Goal: Transaction & Acquisition: Purchase product/service

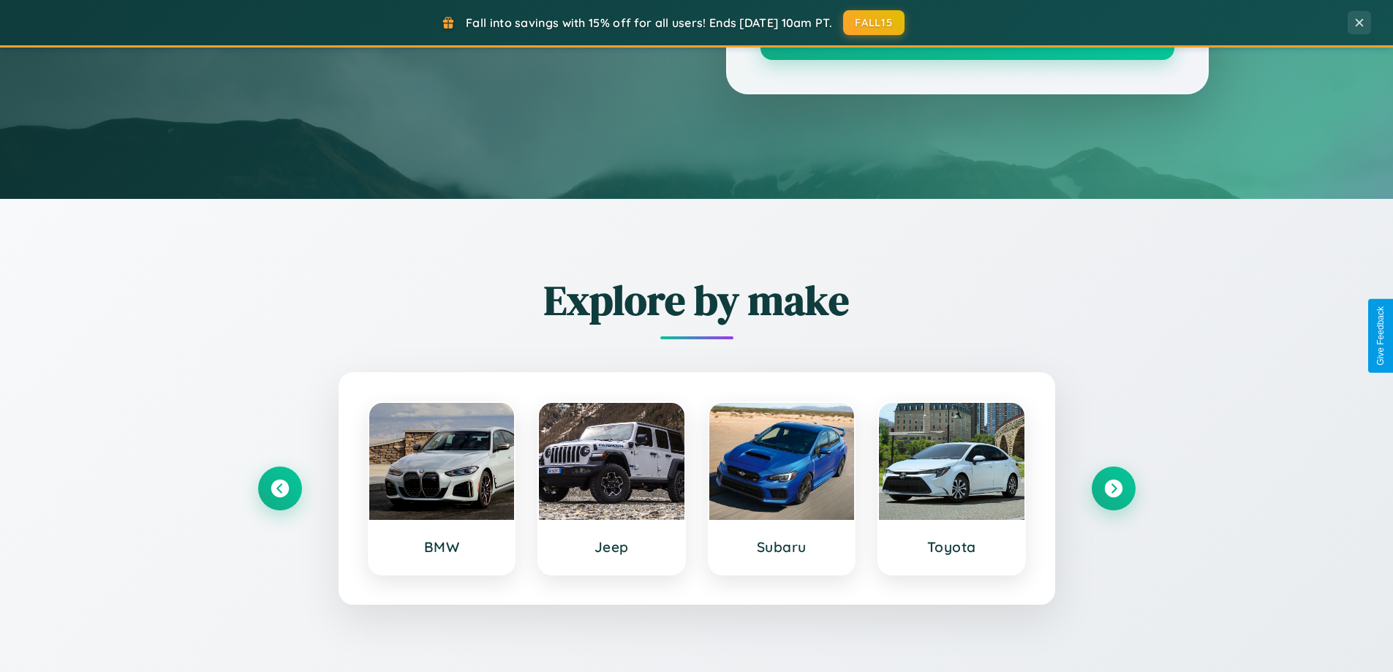
scroll to position [2814, 0]
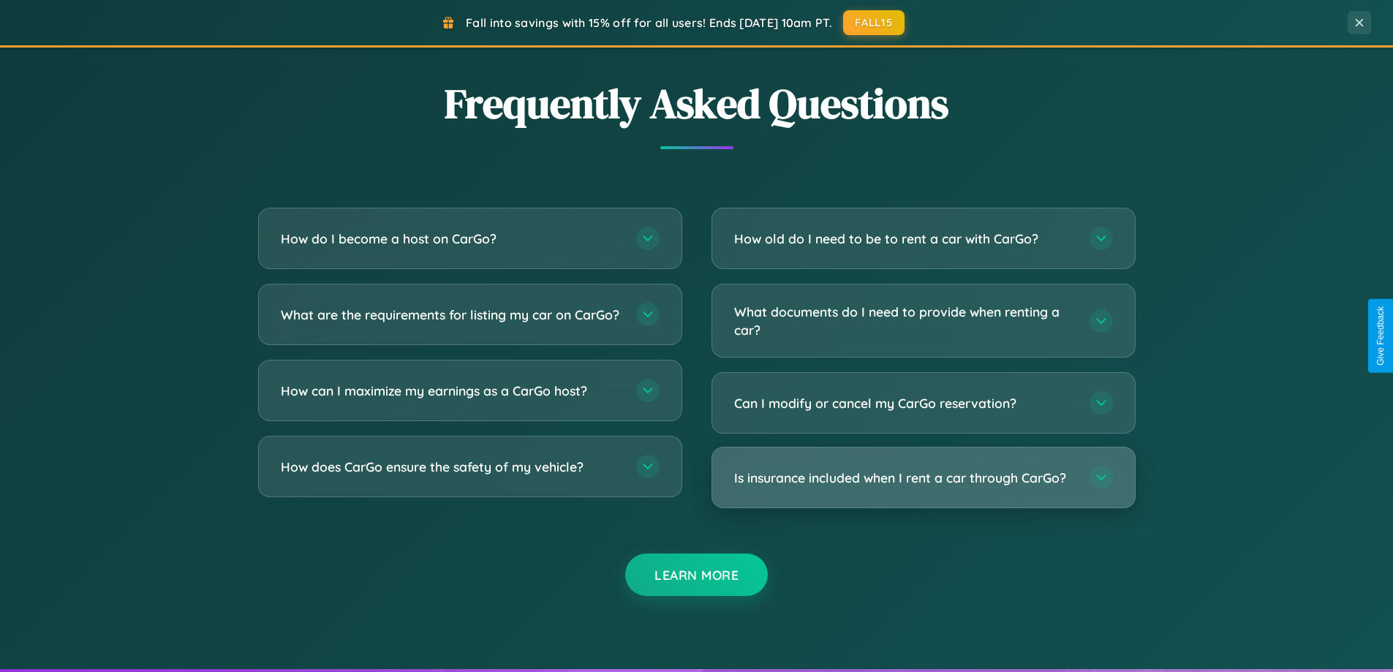
click at [923, 478] on h3 "Is insurance included when I rent a car through CarGo?" at bounding box center [904, 478] width 341 height 18
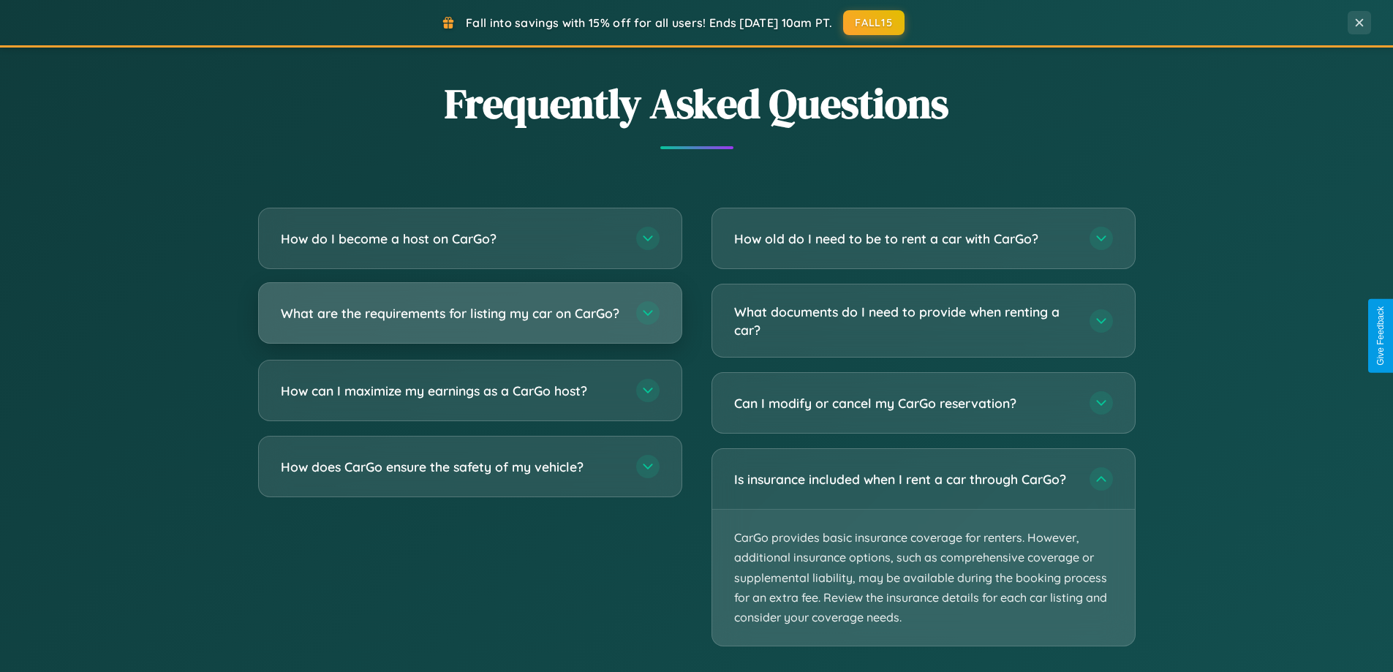
click at [470, 319] on h3 "What are the requirements for listing my car on CarGo?" at bounding box center [451, 313] width 341 height 18
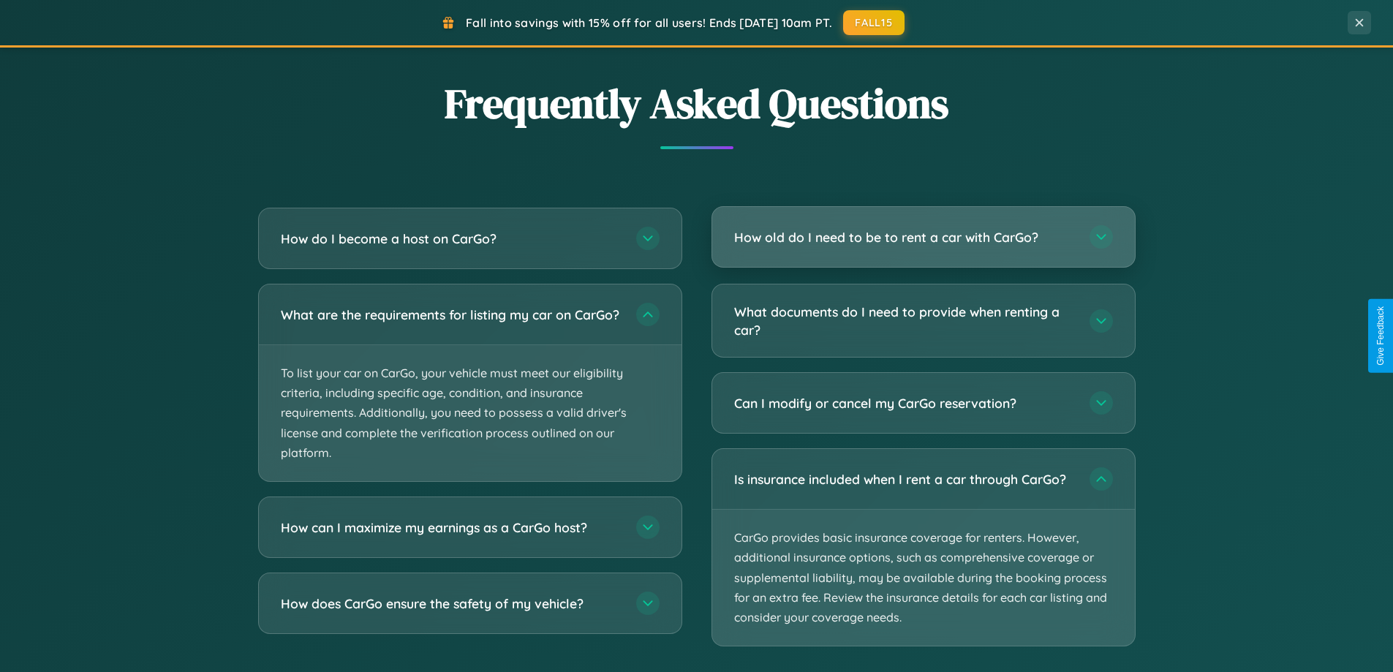
click at [923, 237] on h3 "How old do I need to be to rent a car with CarGo?" at bounding box center [904, 237] width 341 height 18
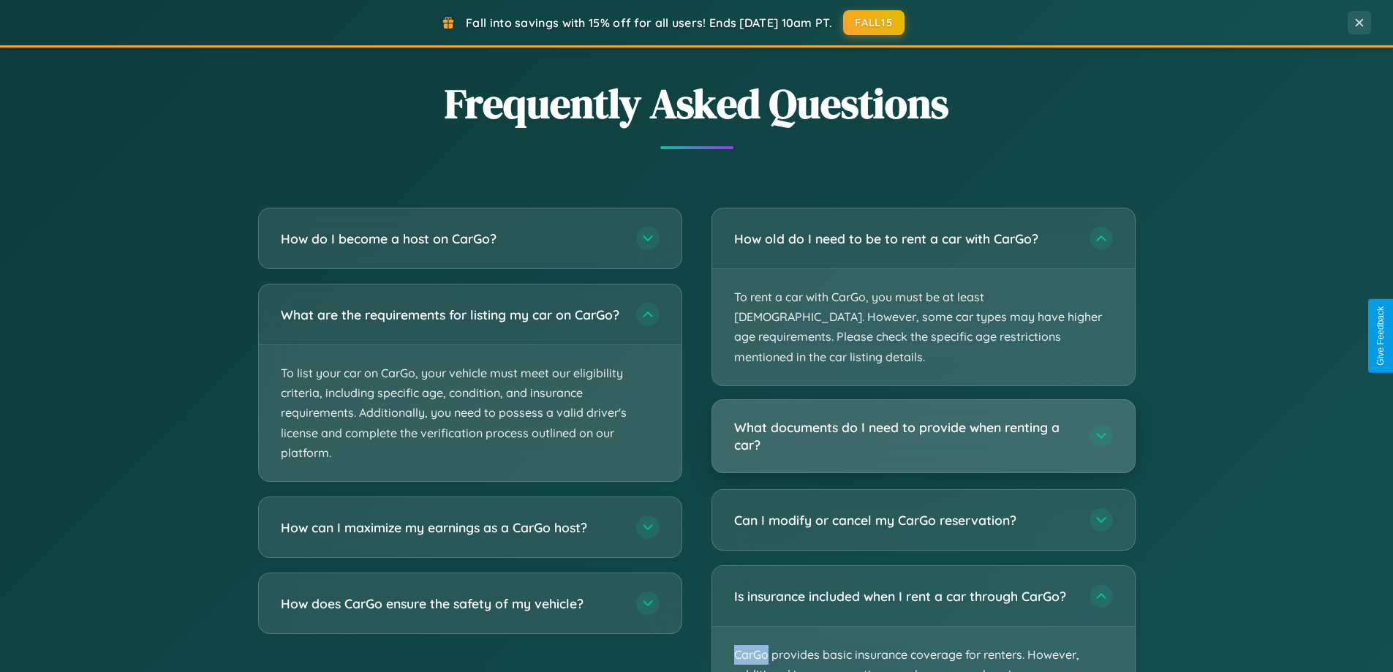
click at [923, 418] on h3 "What documents do I need to provide when renting a car?" at bounding box center [904, 436] width 341 height 36
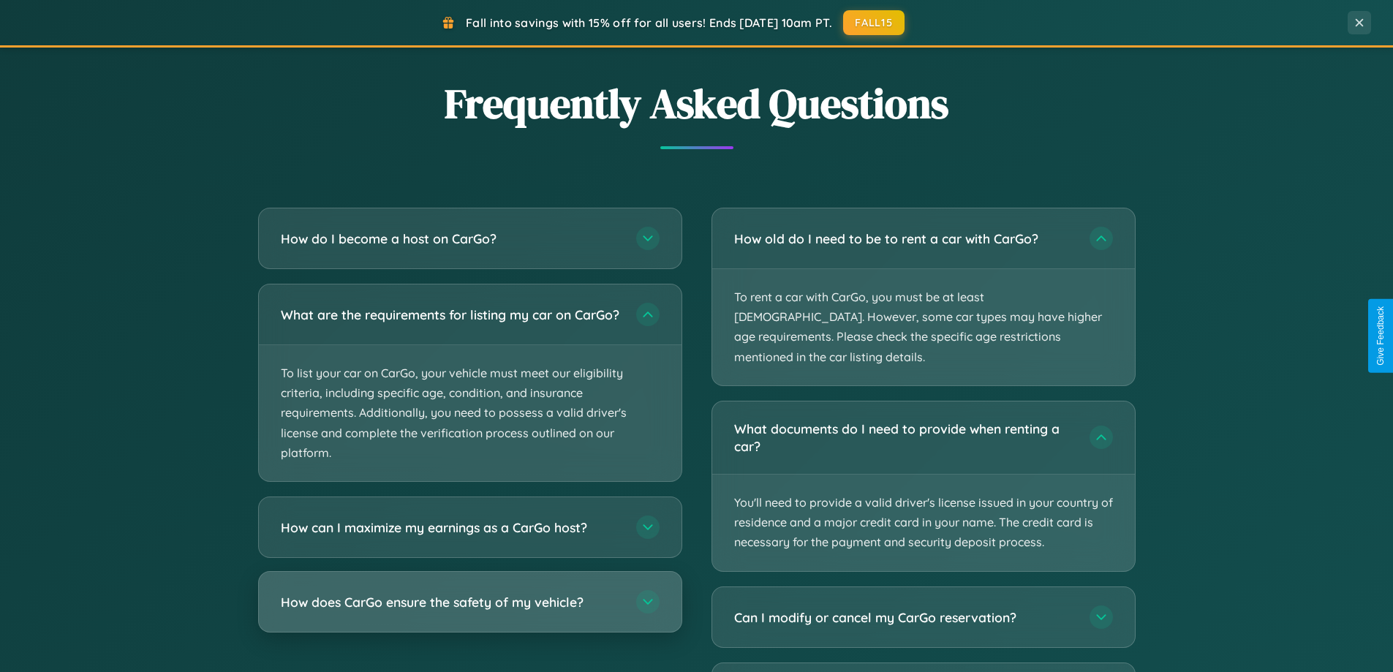
click at [470, 611] on h3 "How does CarGo ensure the safety of my vehicle?" at bounding box center [451, 602] width 341 height 18
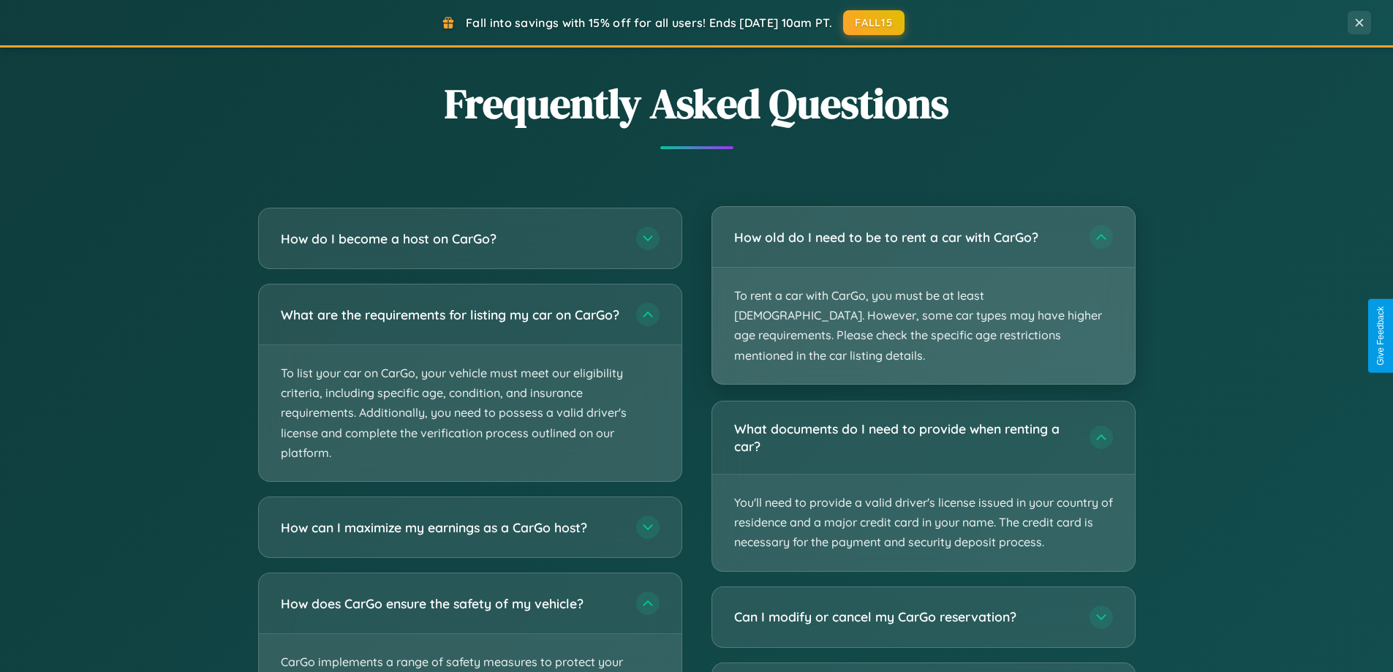
click at [923, 285] on p "To rent a car with CarGo, you must be at least [DEMOGRAPHIC_DATA]. However, som…" at bounding box center [923, 326] width 423 height 116
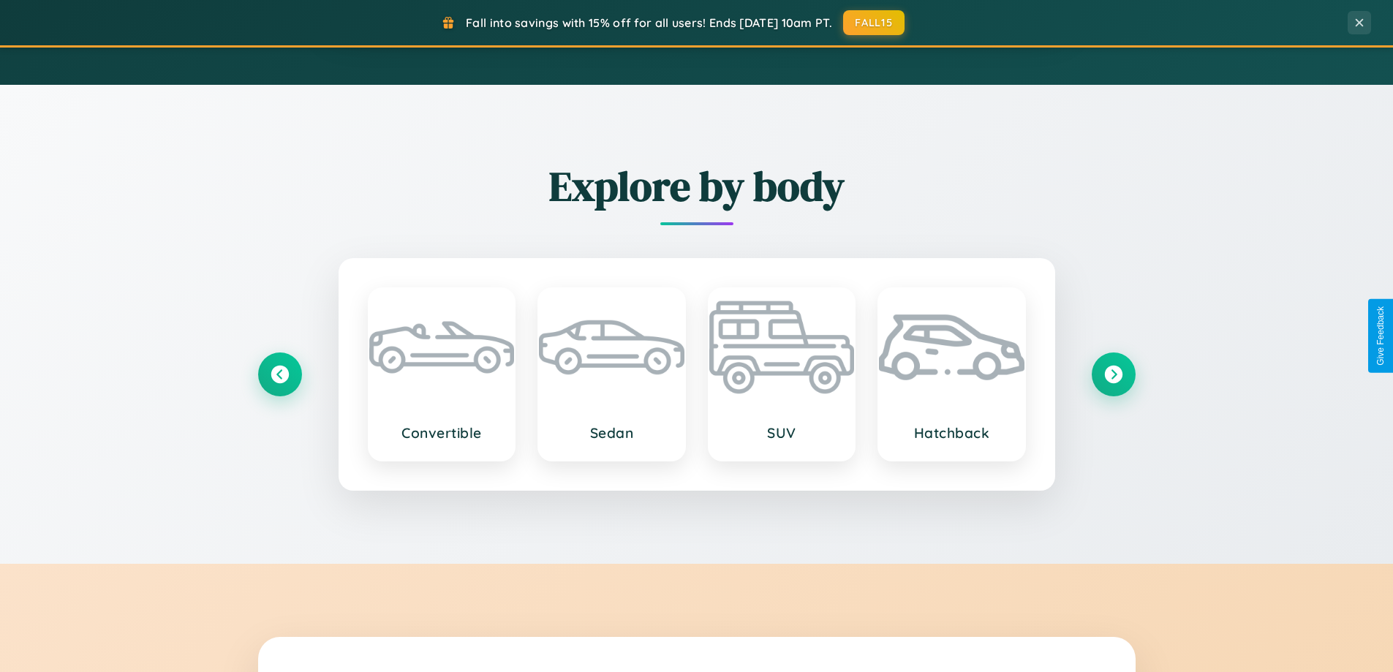
scroll to position [630, 0]
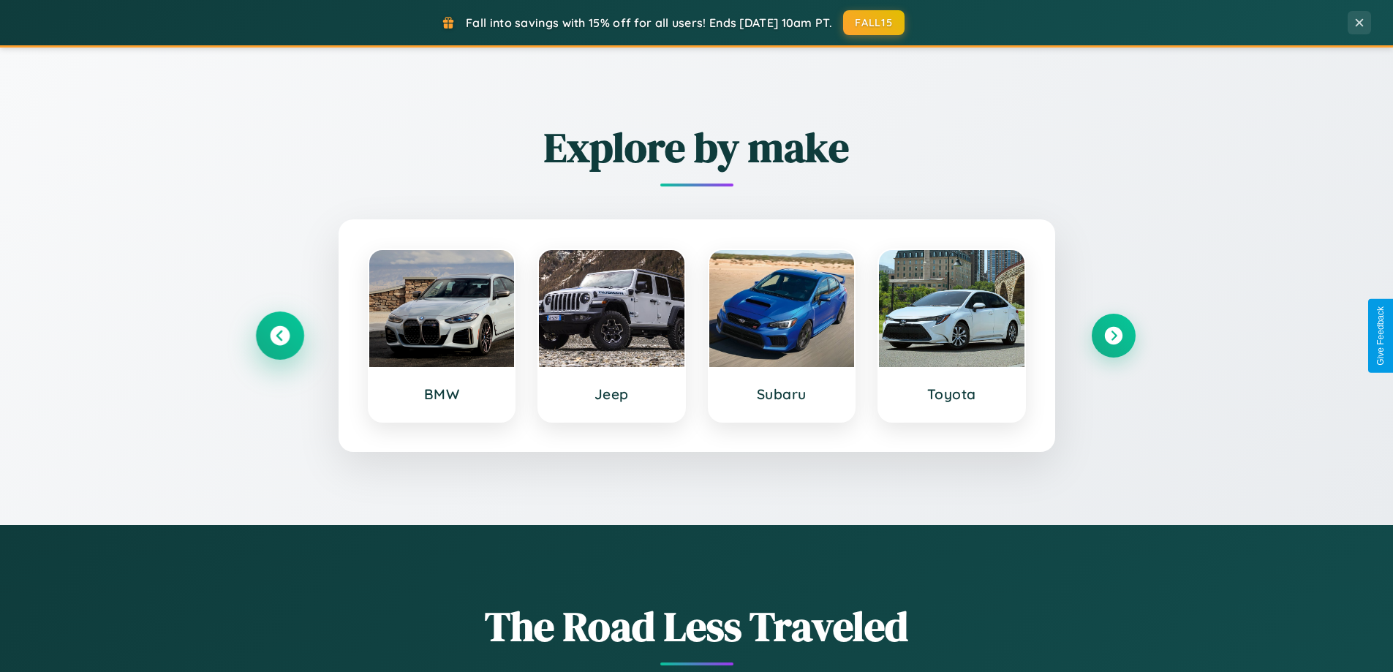
click at [279, 336] on icon at bounding box center [280, 336] width 20 height 20
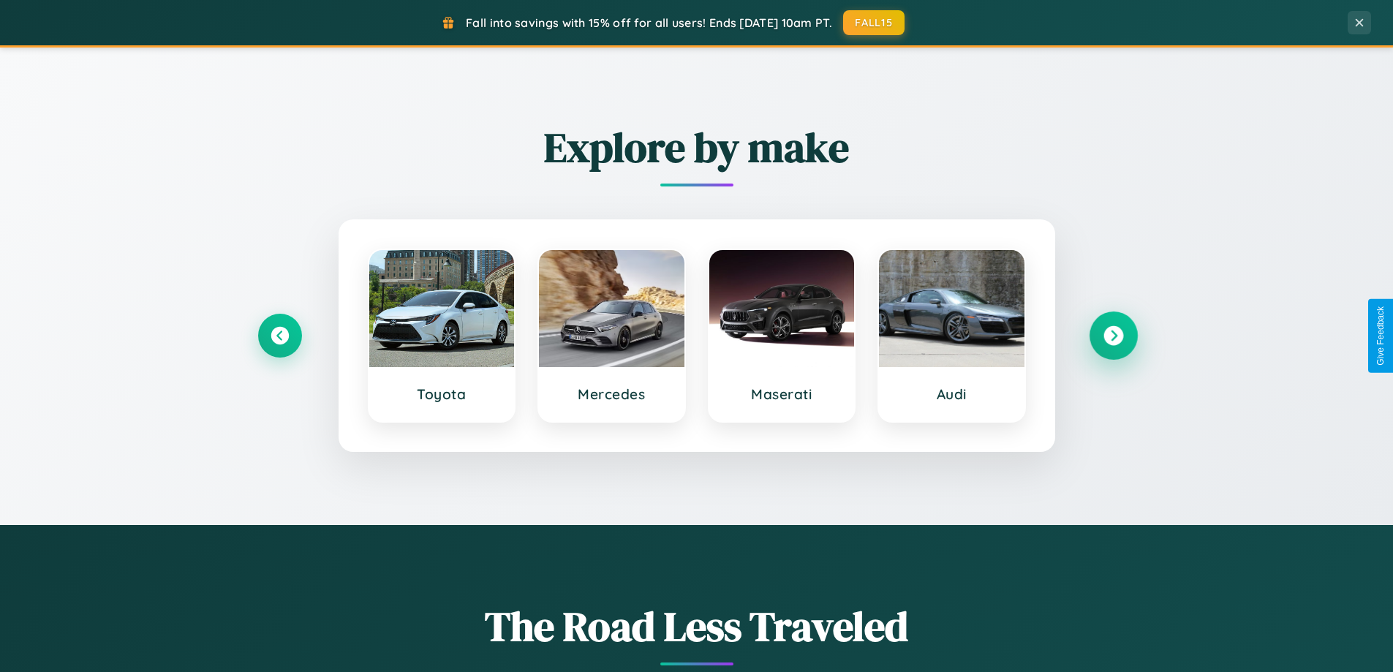
click at [1113, 336] on icon at bounding box center [1114, 336] width 20 height 20
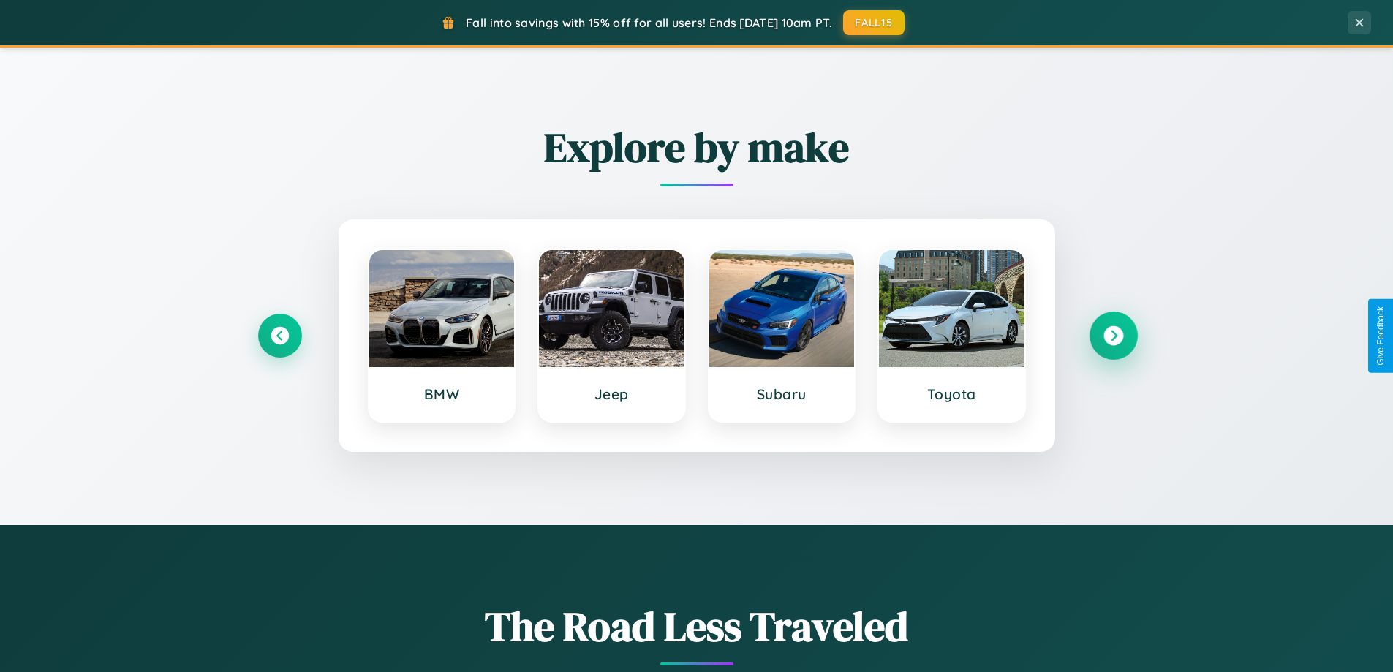
click at [1113, 336] on icon at bounding box center [1114, 336] width 20 height 20
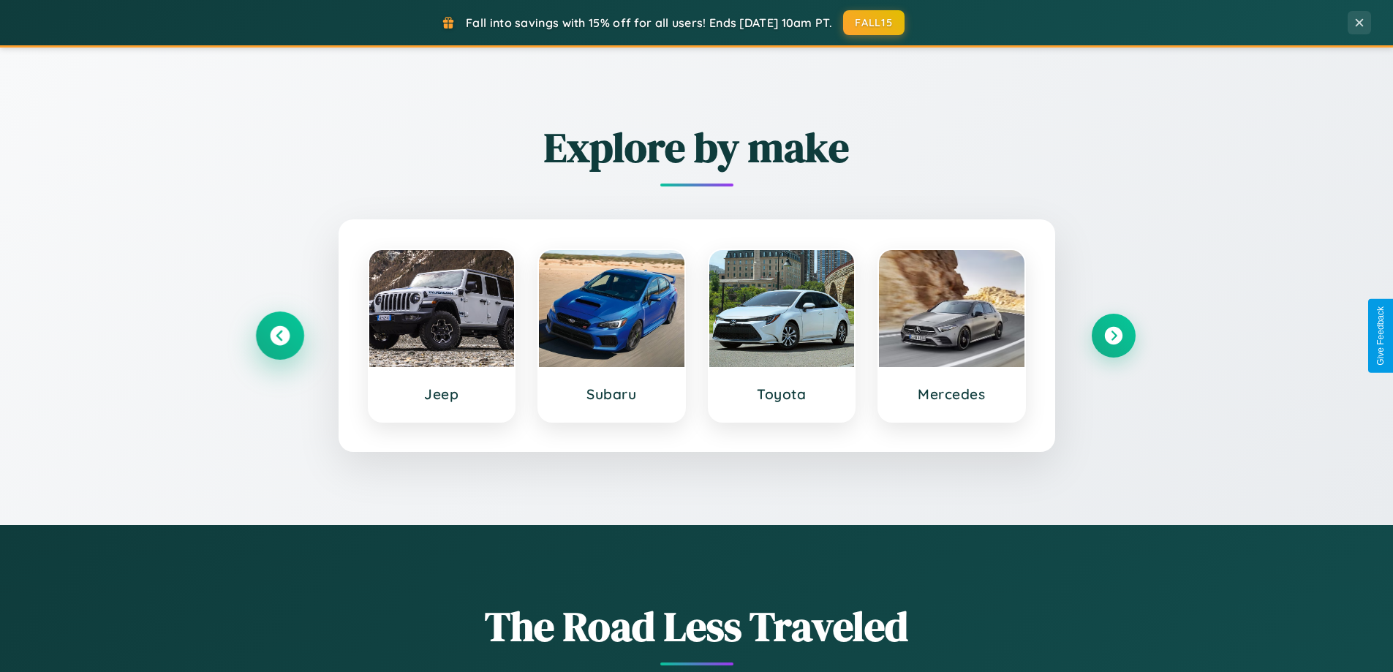
click at [279, 336] on icon at bounding box center [280, 336] width 20 height 20
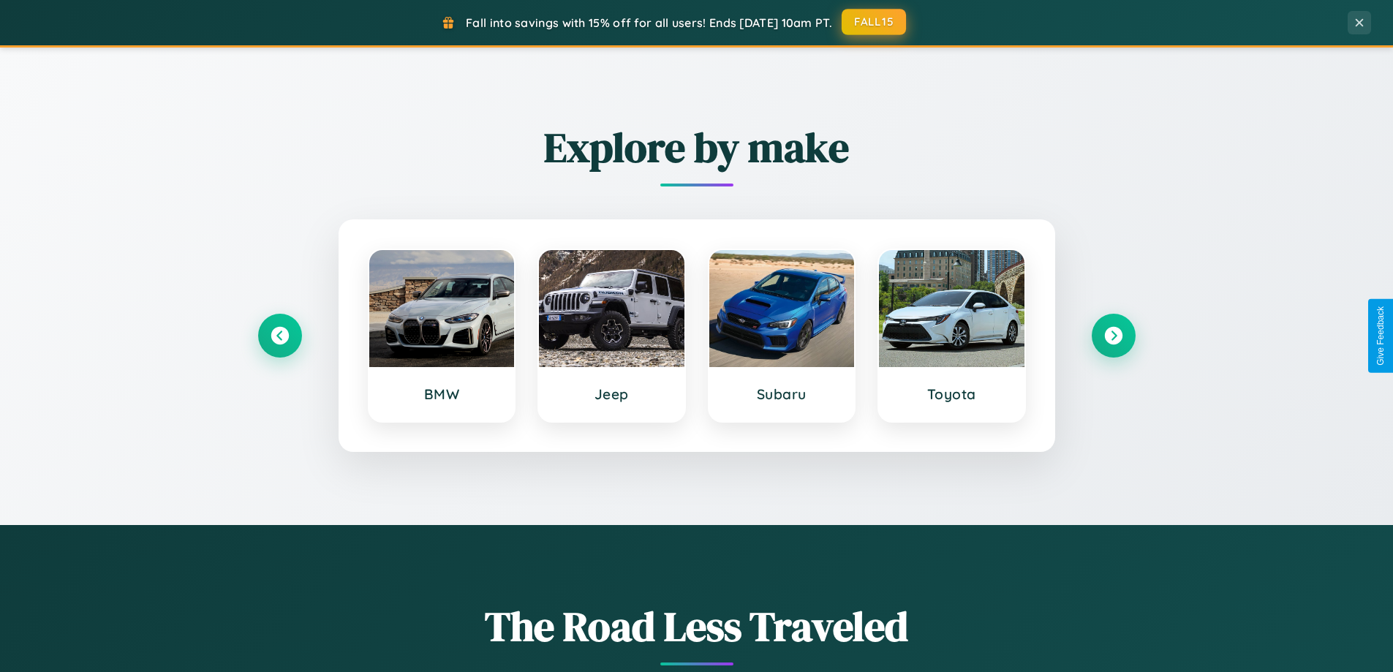
click at [875, 22] on button "FALL15" at bounding box center [874, 22] width 64 height 26
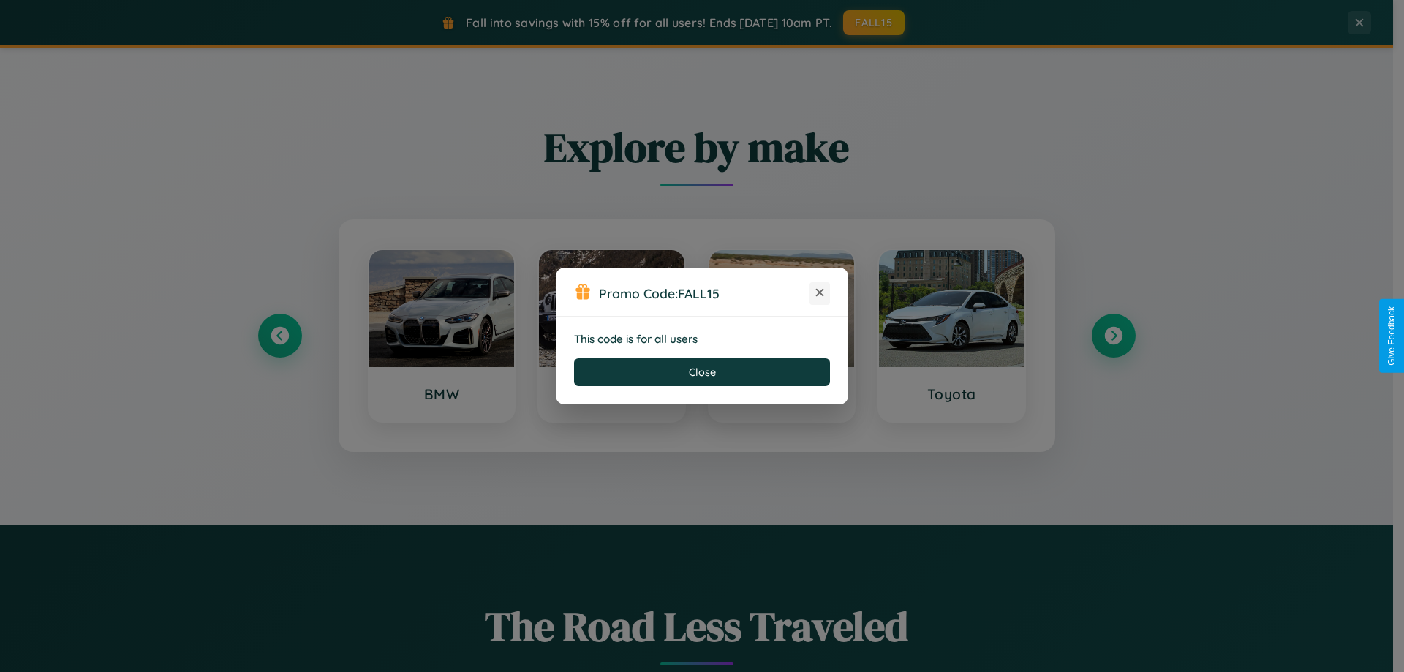
click at [820, 293] on icon at bounding box center [820, 292] width 15 height 15
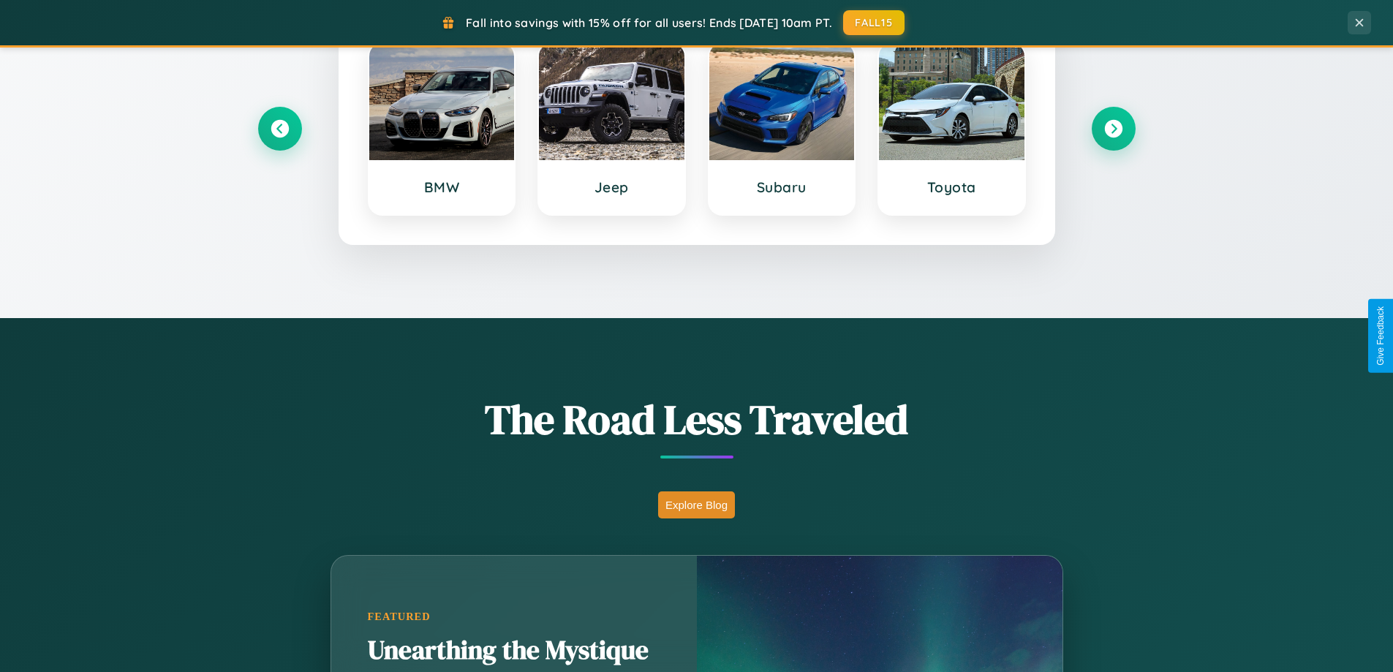
scroll to position [1006, 0]
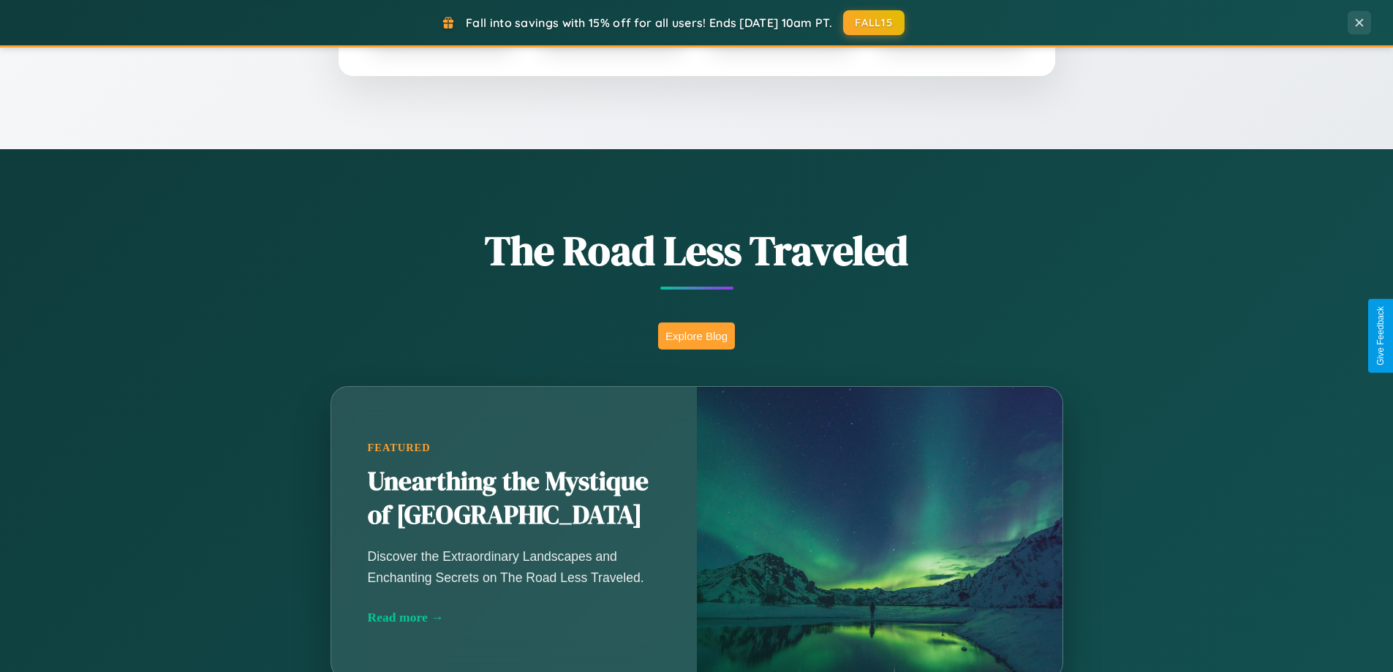
click at [696, 336] on button "Explore Blog" at bounding box center [696, 336] width 77 height 27
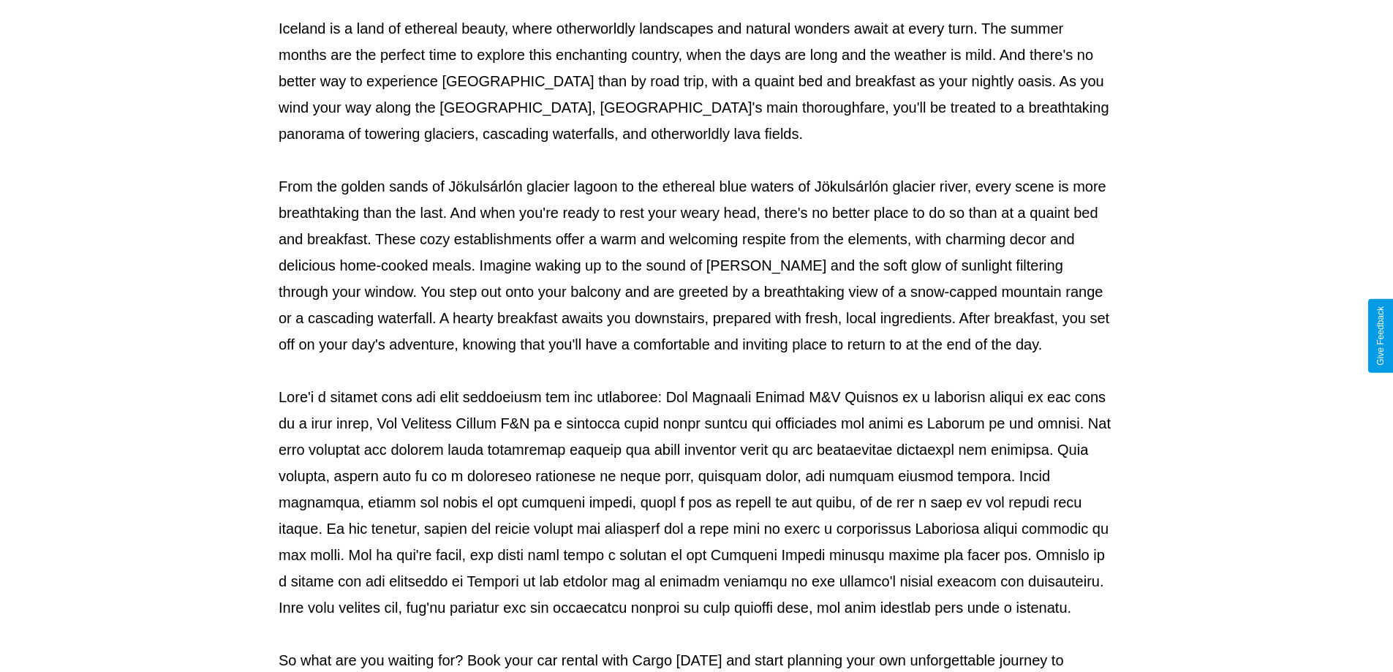
scroll to position [473, 0]
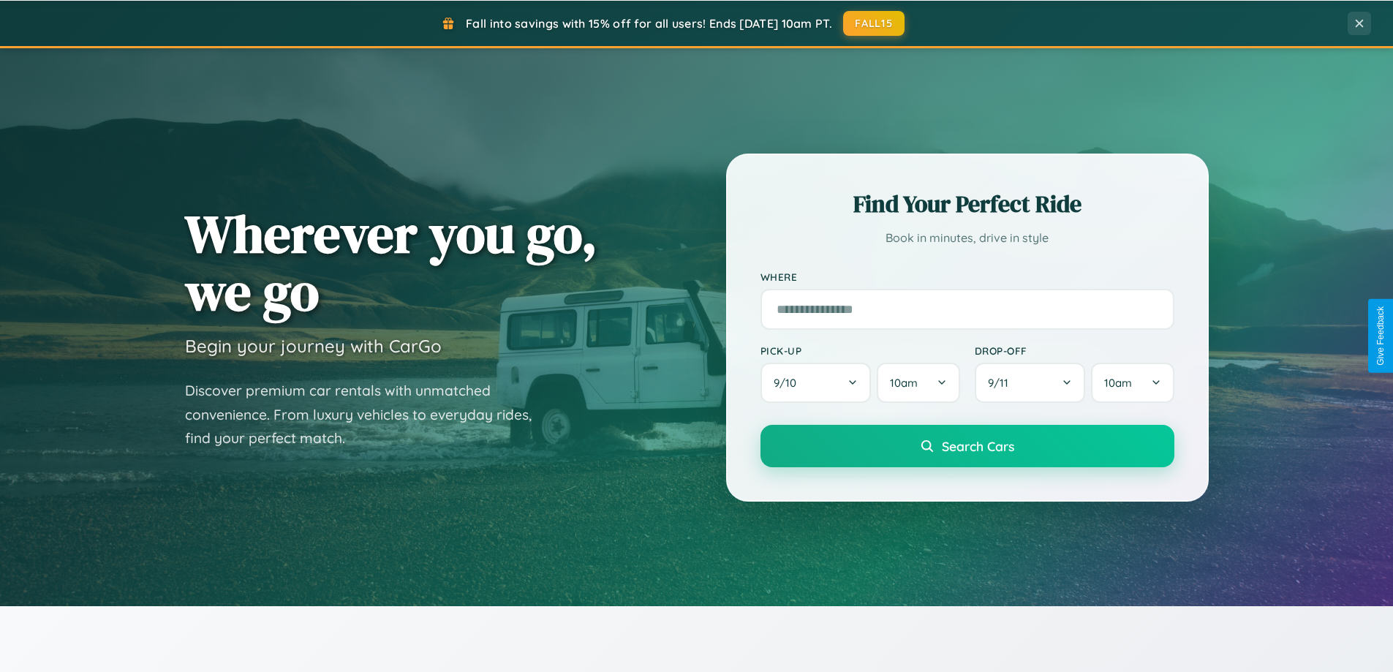
scroll to position [43, 0]
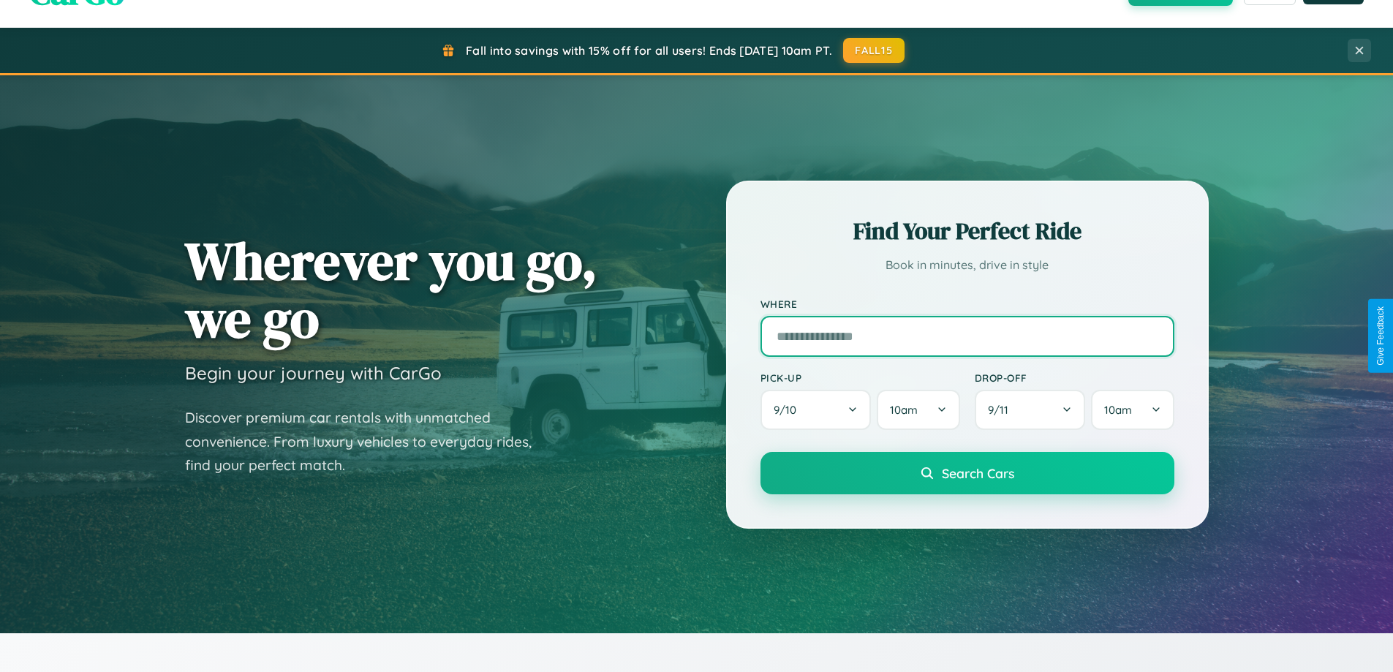
click at [967, 336] on input "text" at bounding box center [968, 336] width 414 height 41
type input "*****"
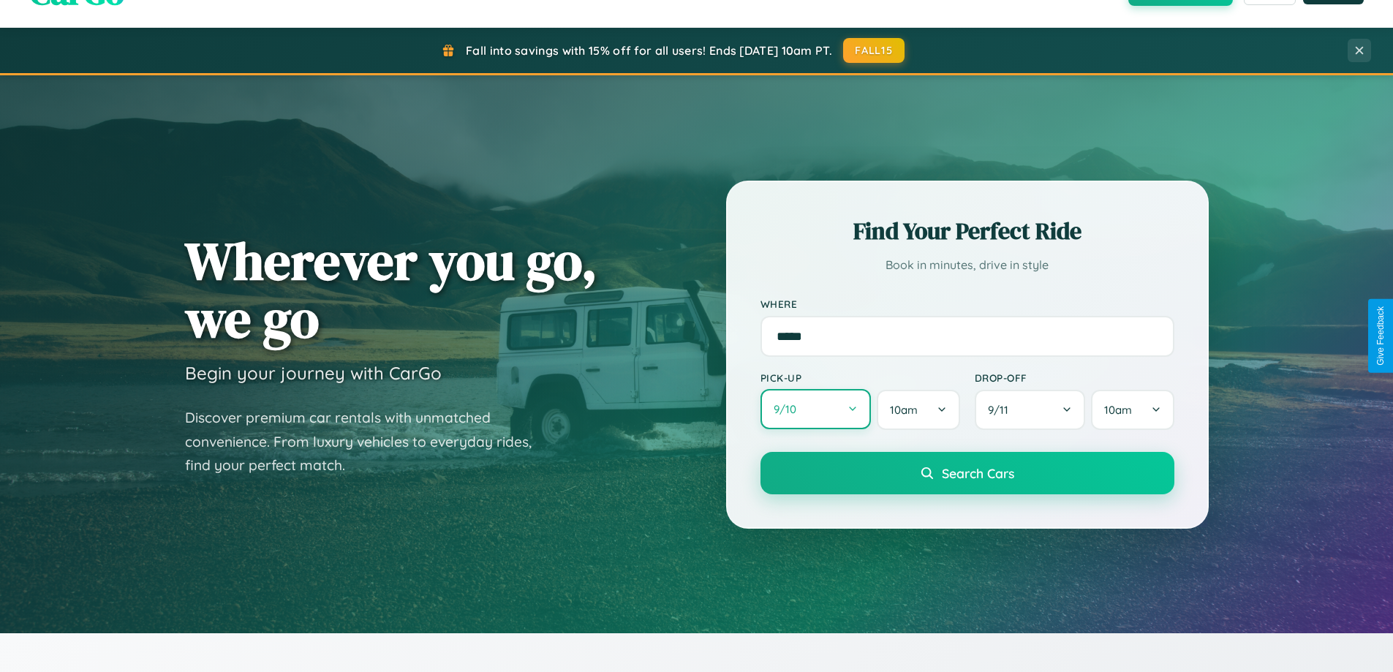
click at [815, 410] on button "9 / 10" at bounding box center [816, 409] width 111 height 40
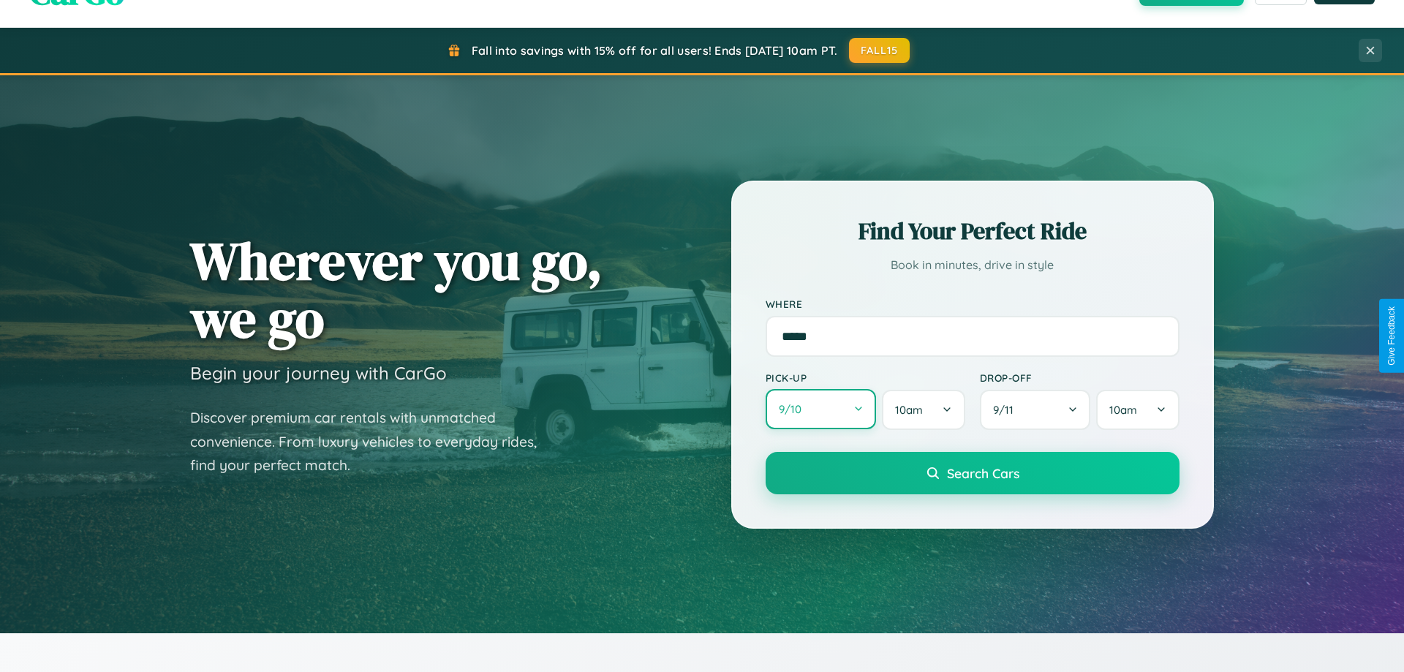
select select "*"
select select "****"
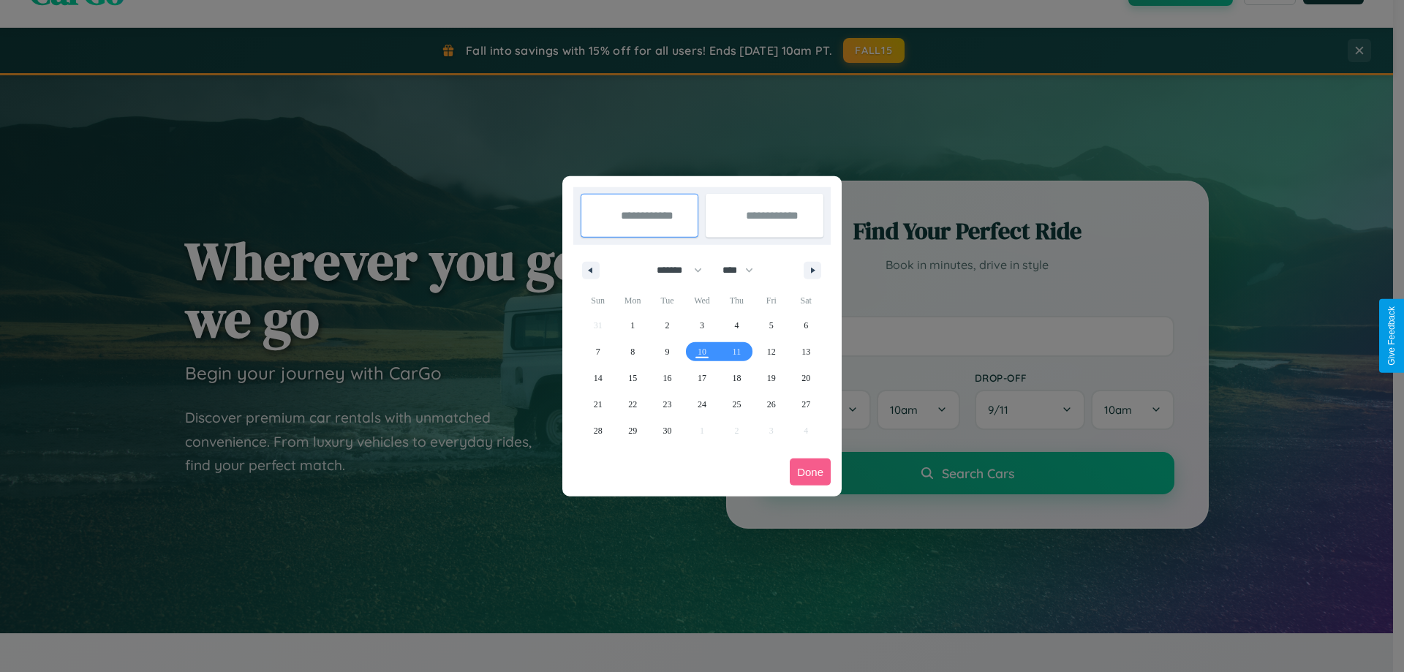
drag, startPoint x: 673, startPoint y: 270, endPoint x: 702, endPoint y: 293, distance: 37.5
click at [673, 270] on select "******* ******** ***** ***** *** **** **** ****** ********* ******* ******** **…" at bounding box center [677, 270] width 62 height 24
select select "*"
click at [745, 270] on select "**** **** **** **** **** **** **** **** **** **** **** **** **** **** **** ****…" at bounding box center [737, 270] width 44 height 24
select select "****"
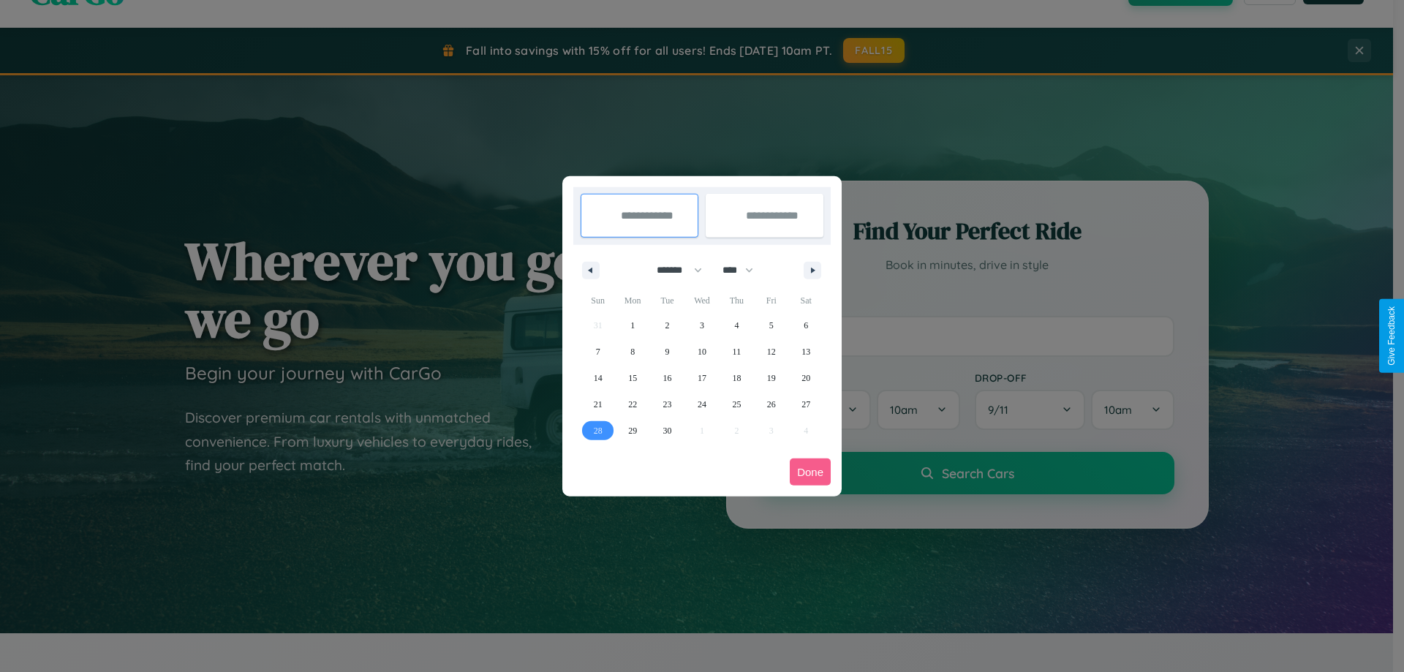
click at [598, 430] on span "28" at bounding box center [598, 431] width 9 height 26
type input "**********"
click at [667, 430] on span "30" at bounding box center [667, 431] width 9 height 26
type input "**********"
click at [810, 472] on button "Done" at bounding box center [810, 472] width 41 height 27
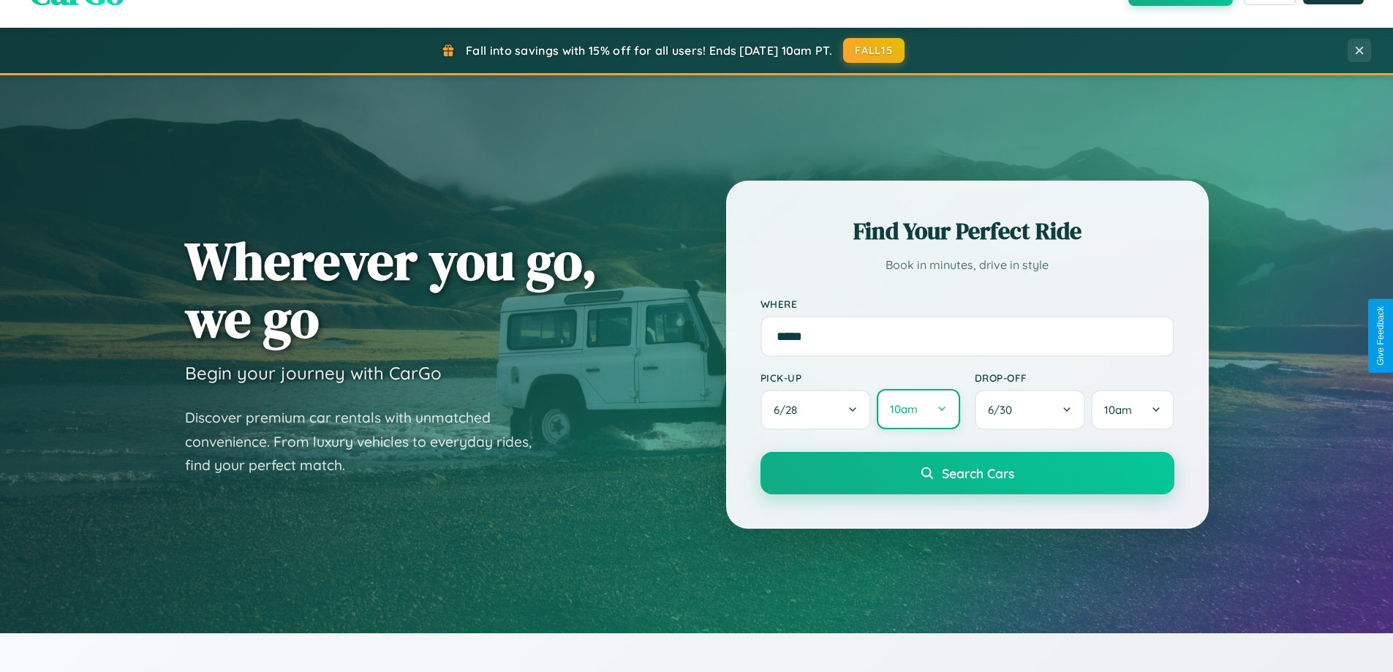
click at [918, 410] on button "10am" at bounding box center [918, 409] width 83 height 40
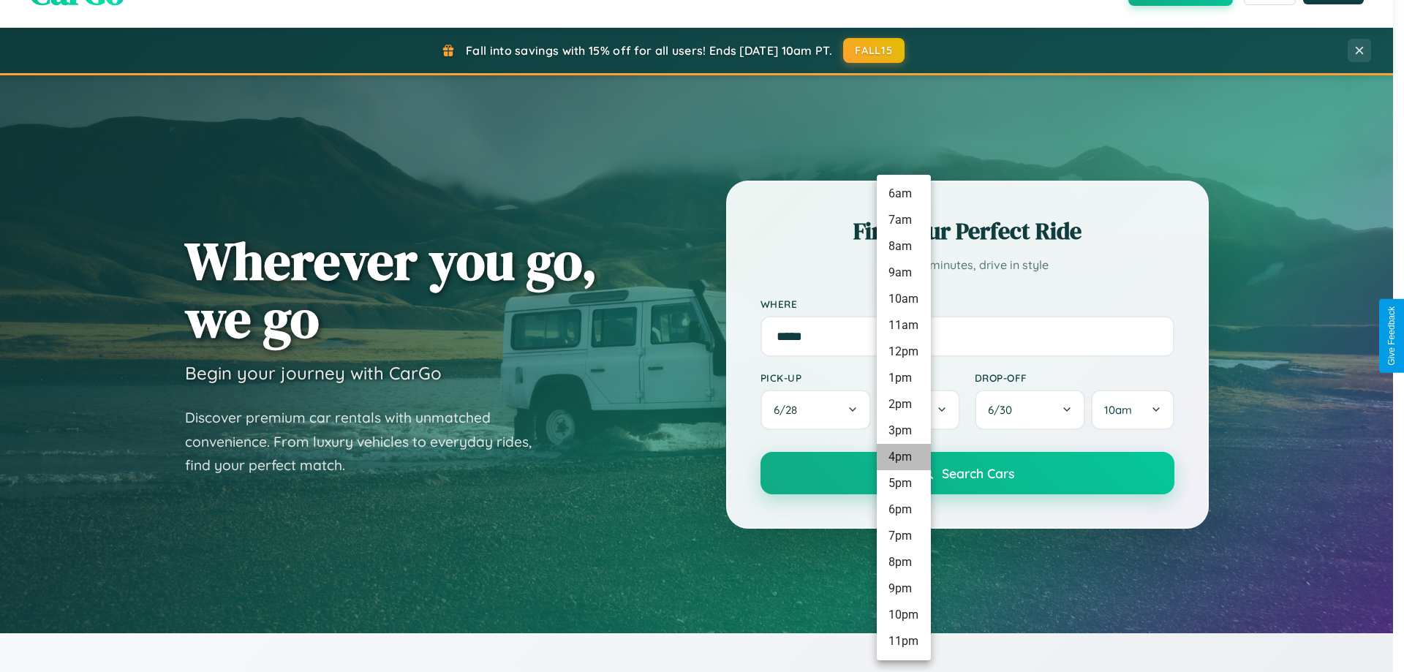
click at [903, 457] on li "4pm" at bounding box center [904, 457] width 54 height 26
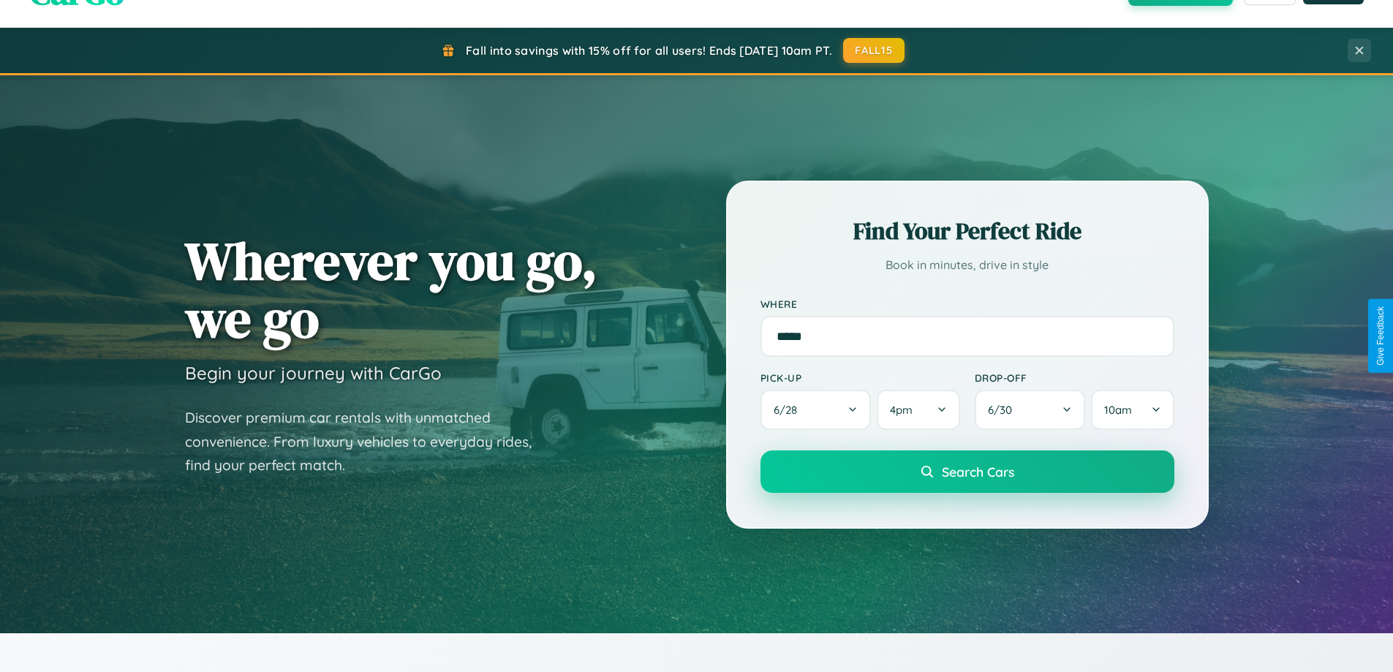
click at [967, 472] on span "Search Cars" at bounding box center [978, 472] width 72 height 16
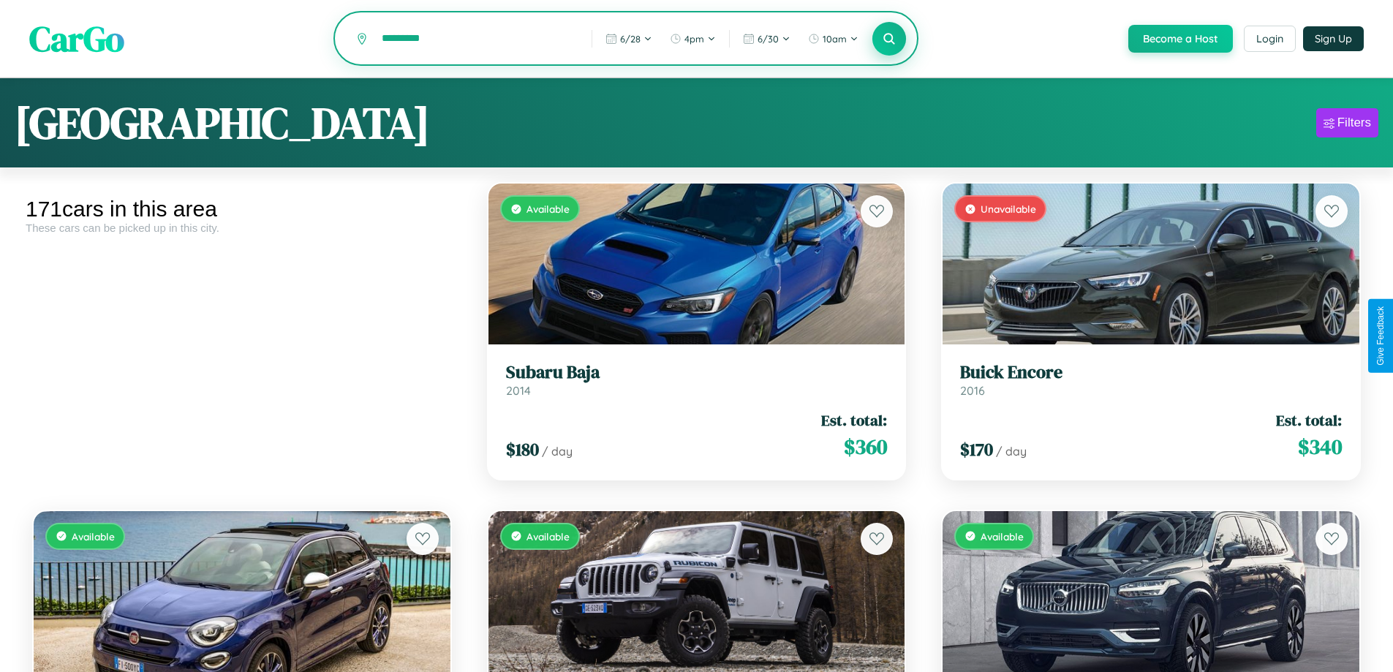
type input "*********"
click at [889, 39] on icon at bounding box center [890, 38] width 14 height 14
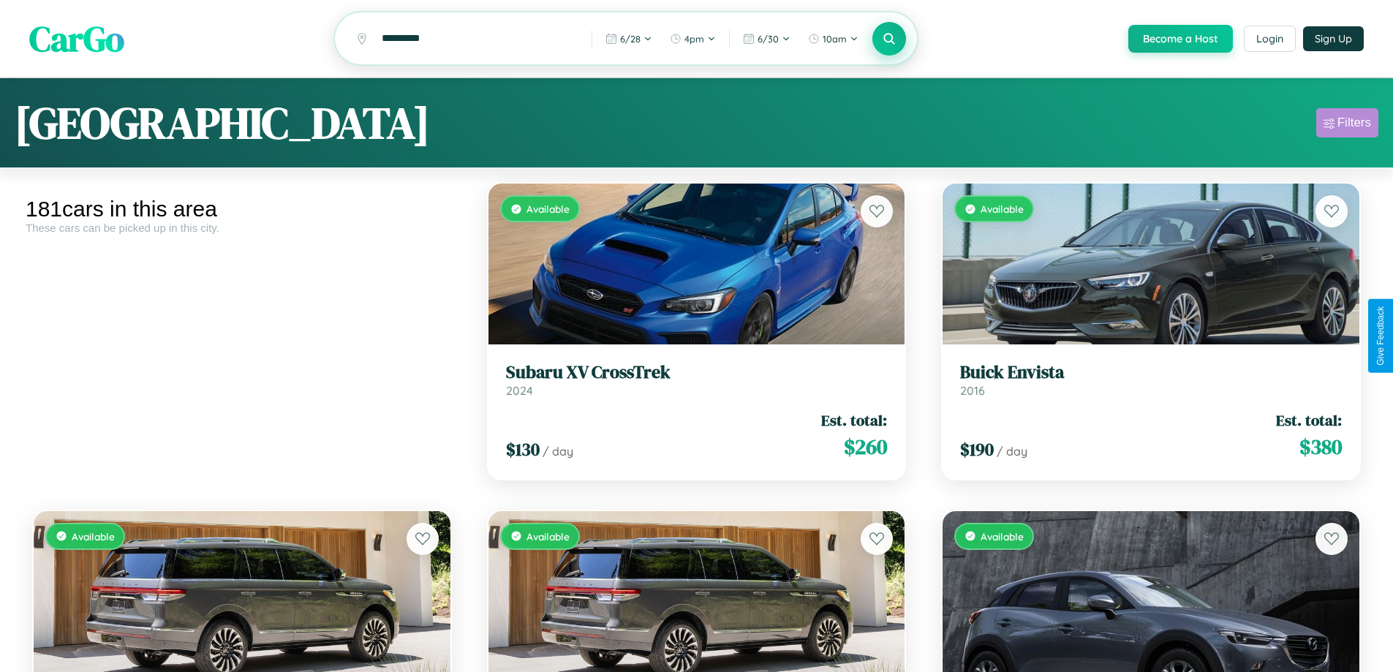
click at [1347, 125] on div "Filters" at bounding box center [1355, 123] width 34 height 15
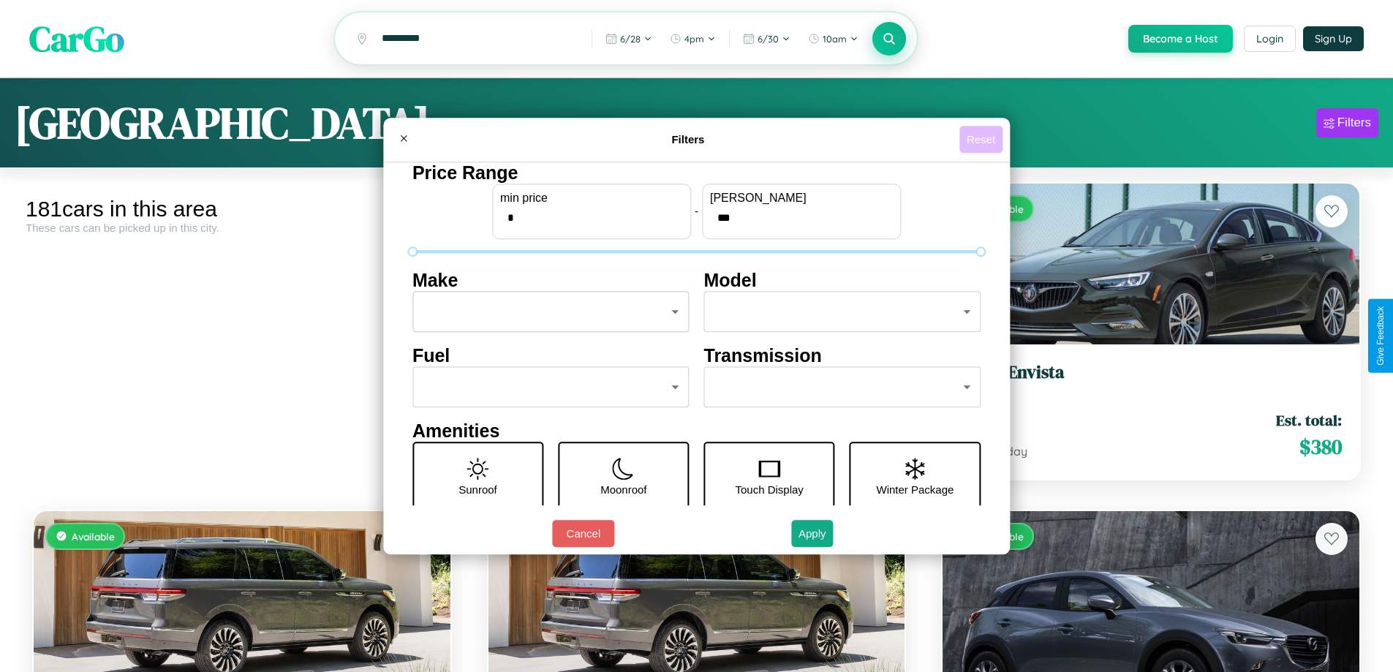
click at [983, 139] on button "Reset" at bounding box center [981, 139] width 43 height 27
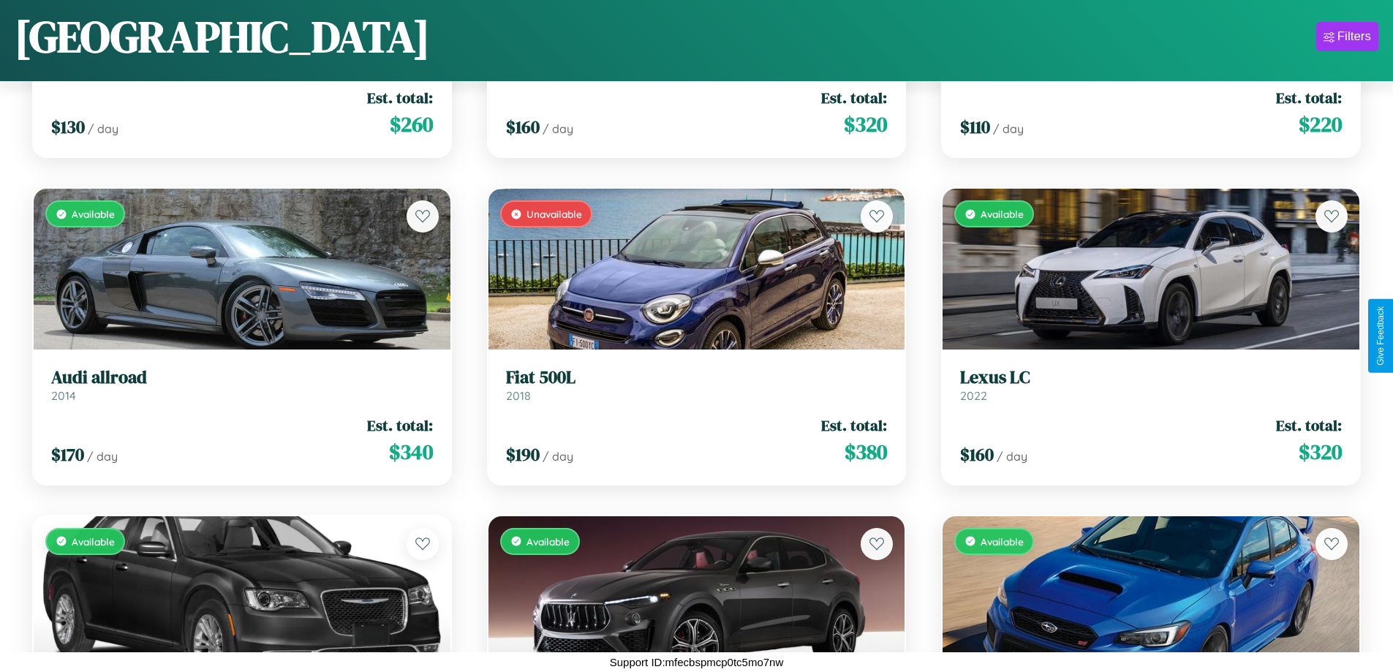
scroll to position [19201, 0]
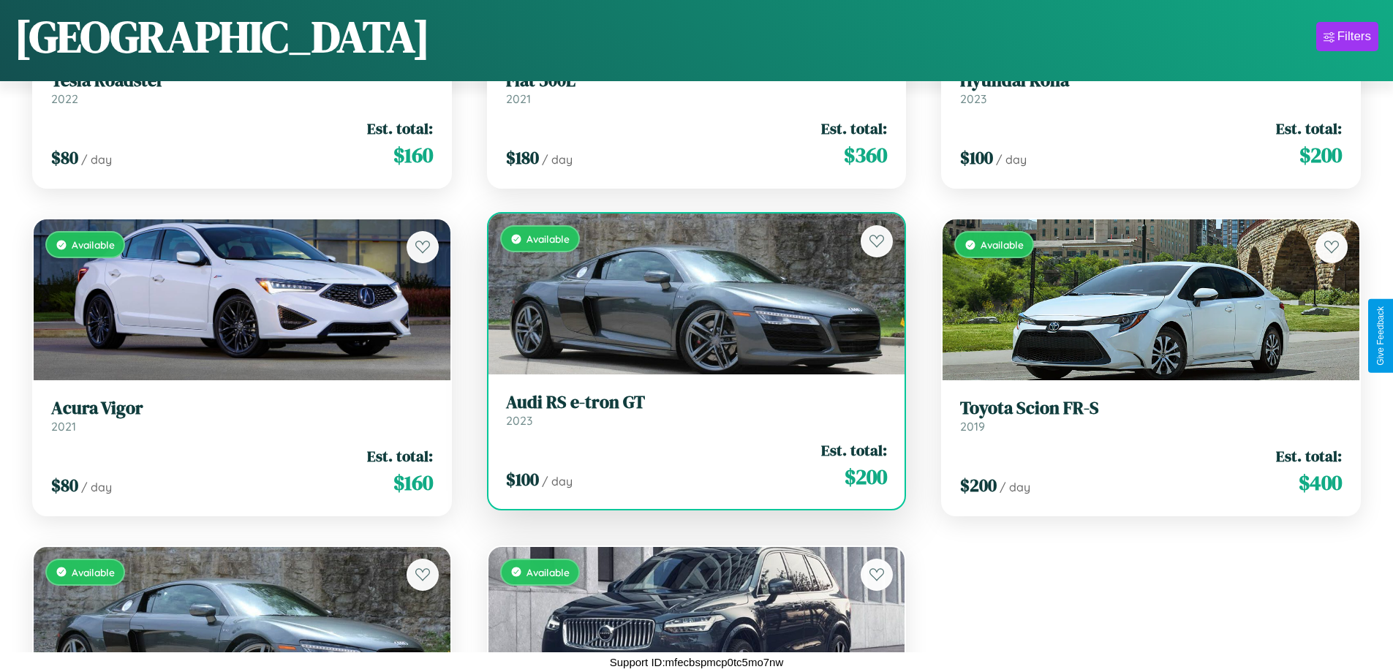
click at [690, 415] on link "Audi RS e-tron GT 2023" at bounding box center [697, 410] width 382 height 36
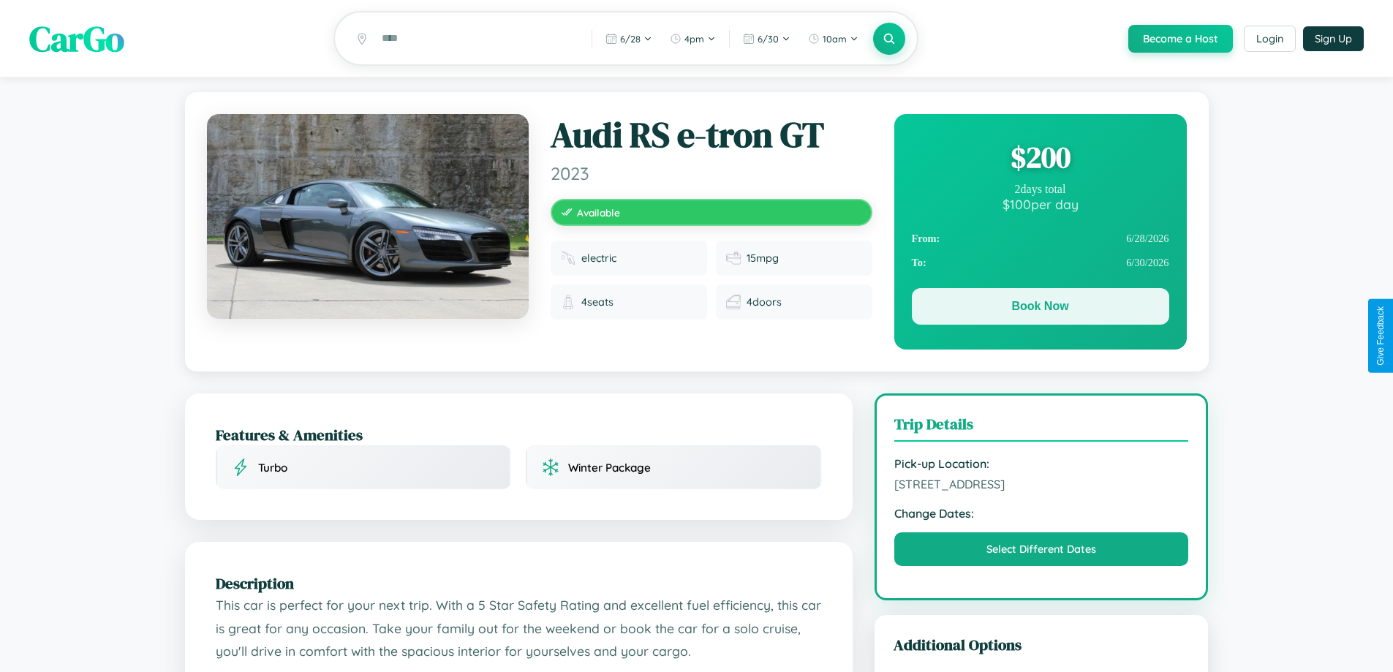
click at [1040, 309] on button "Book Now" at bounding box center [1040, 306] width 257 height 37
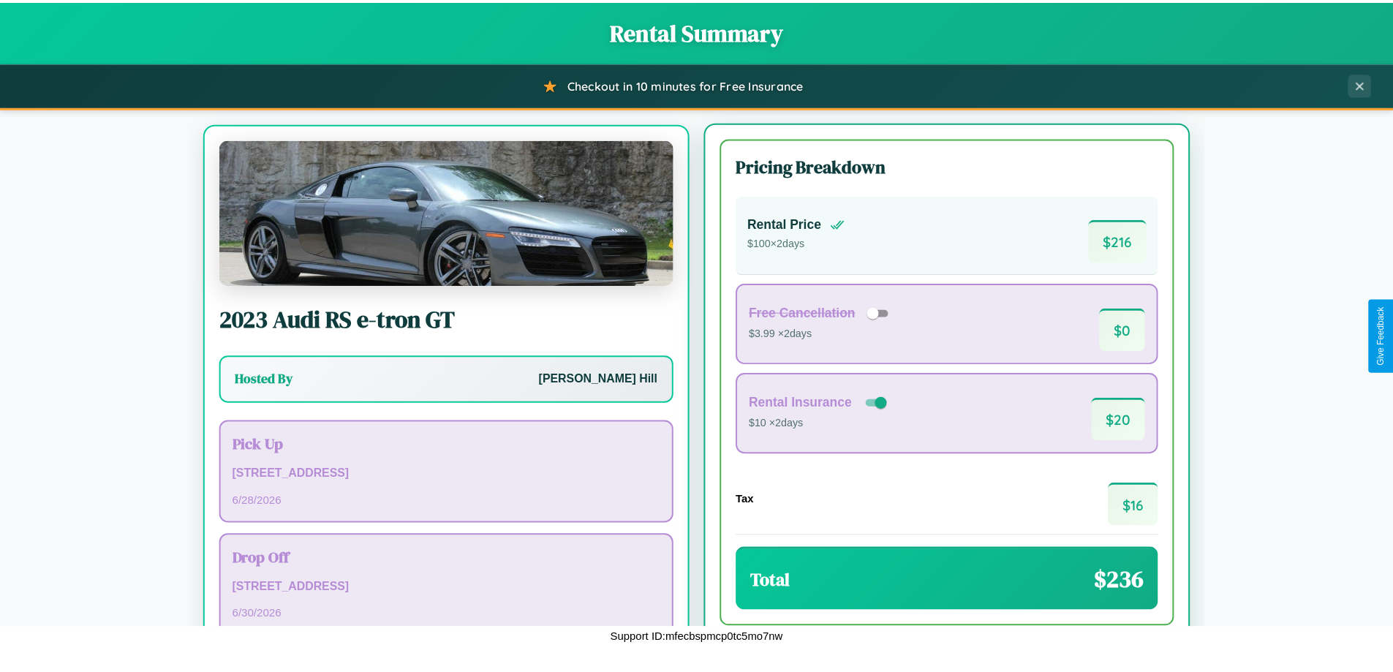
scroll to position [68, 0]
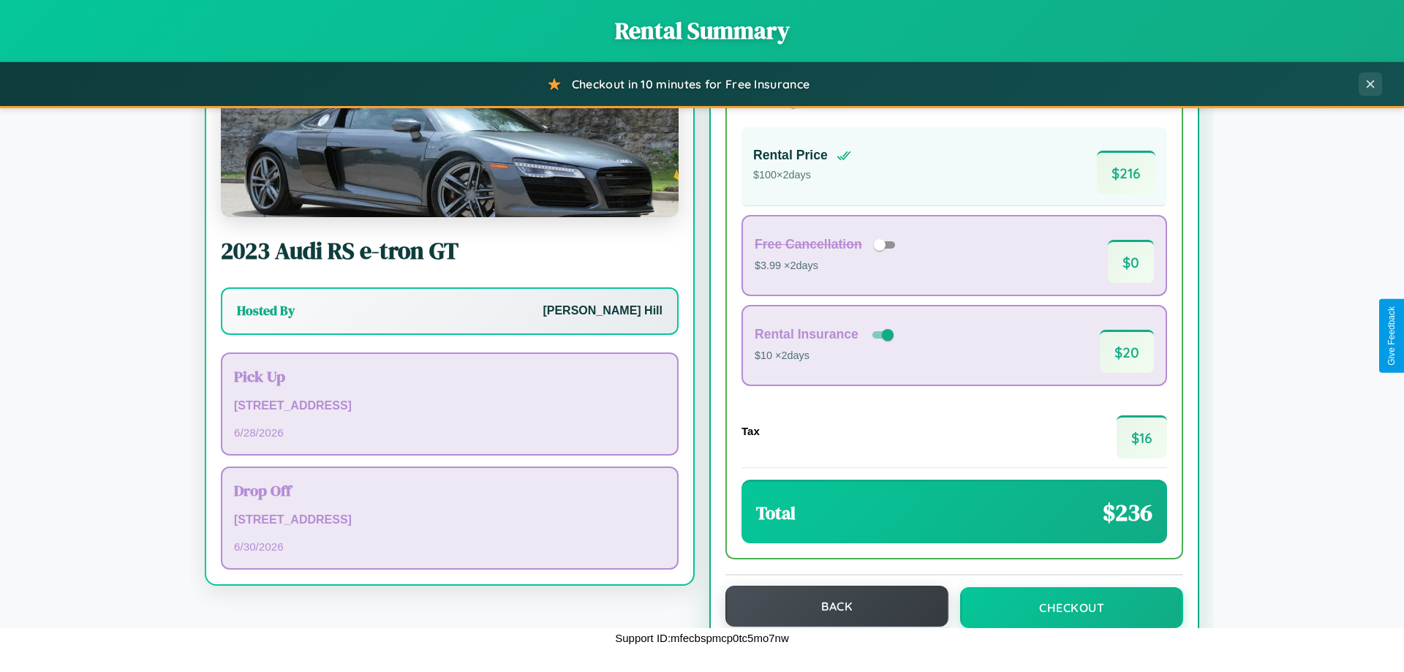
click at [830, 606] on button "Back" at bounding box center [837, 606] width 223 height 41
